Goal: Ask a question

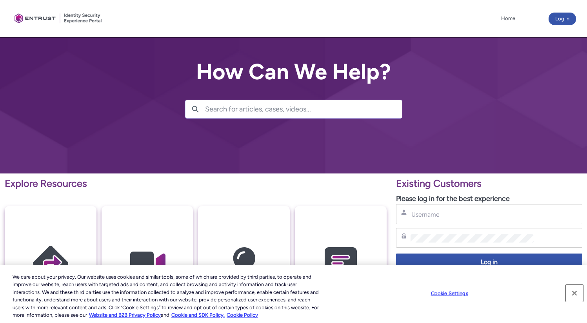
click at [574, 293] on button "Close" at bounding box center [574, 292] width 17 height 17
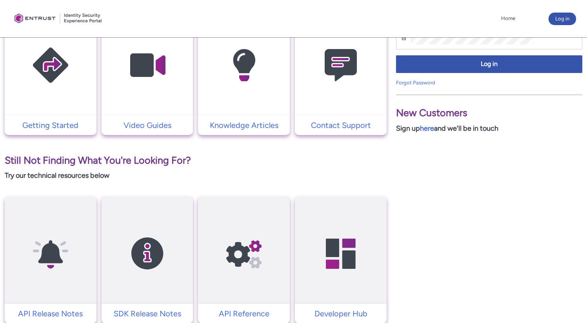
scroll to position [202, 0]
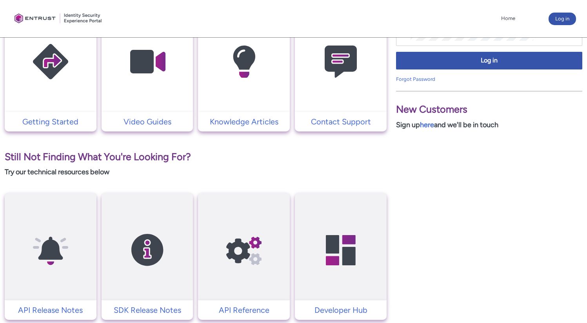
click at [317, 114] on td "Contact Support" at bounding box center [341, 122] width 92 height 20
click at [321, 120] on p "Contact Support" at bounding box center [341, 122] width 84 height 12
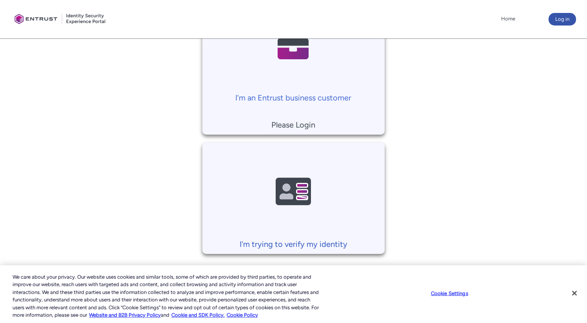
scroll to position [224, 0]
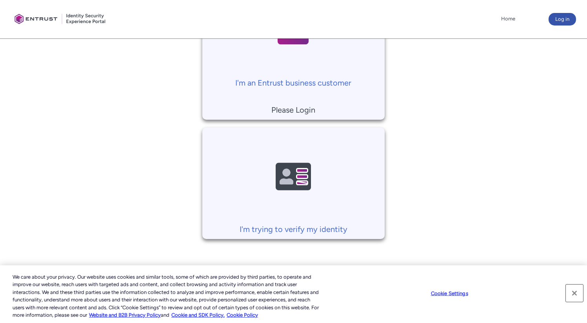
drag, startPoint x: 575, startPoint y: 292, endPoint x: 569, endPoint y: 288, distance: 7.6
click at [575, 291] on button "Close" at bounding box center [574, 292] width 17 height 17
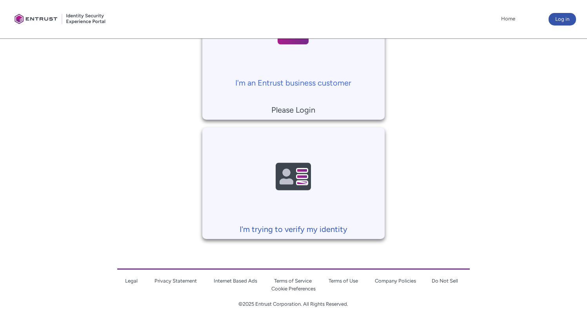
click at [315, 228] on p "I'm trying to verify my identity" at bounding box center [293, 229] width 175 height 12
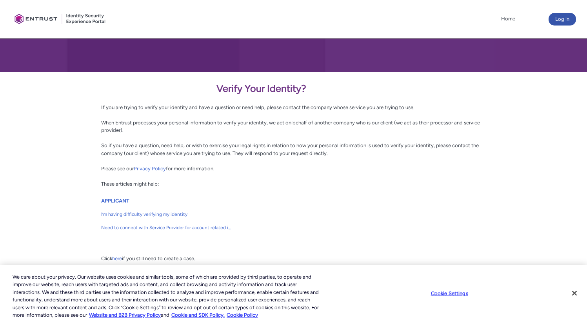
scroll to position [124, 0]
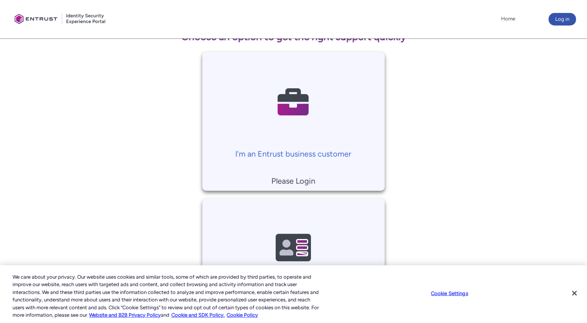
scroll to position [224, 0]
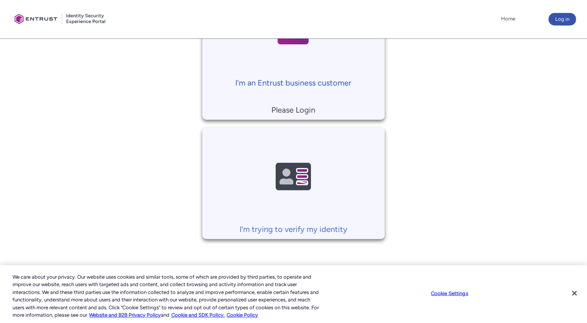
click at [287, 82] on p "I'm an Entrust business customer" at bounding box center [293, 83] width 175 height 12
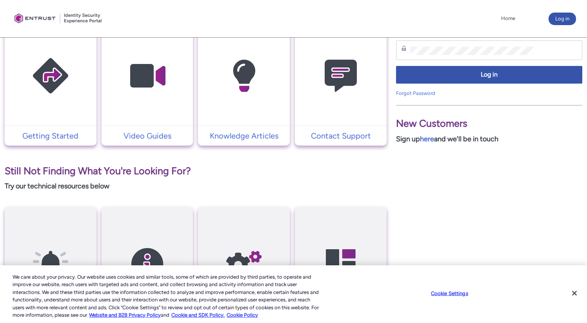
scroll to position [78, 0]
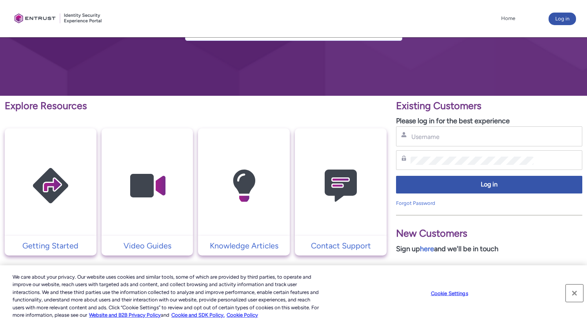
click at [575, 290] on button "Close" at bounding box center [574, 292] width 17 height 17
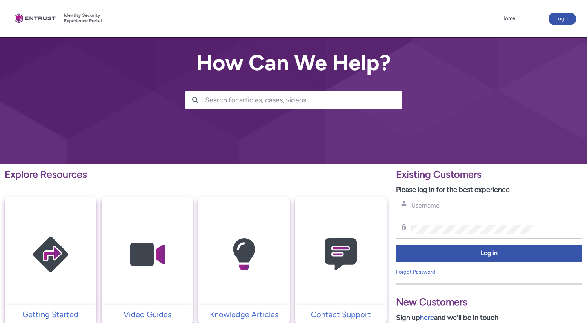
scroll to position [7, 0]
